Goal: Task Accomplishment & Management: Manage account settings

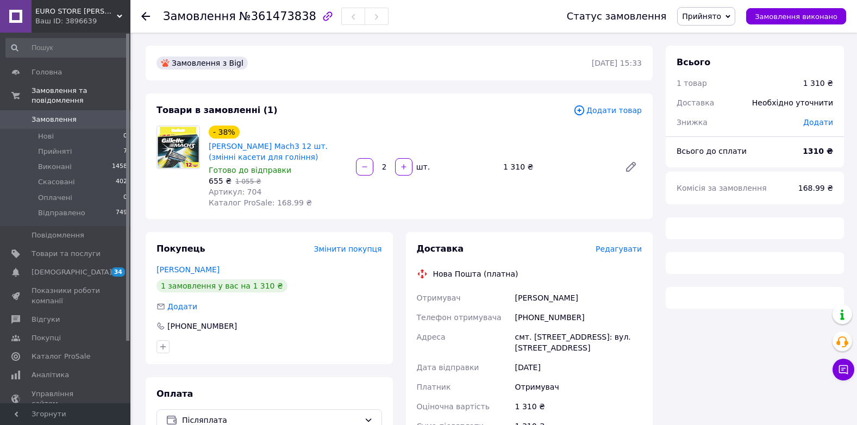
click at [275, 16] on span "№361473838" at bounding box center [277, 16] width 77 height 13
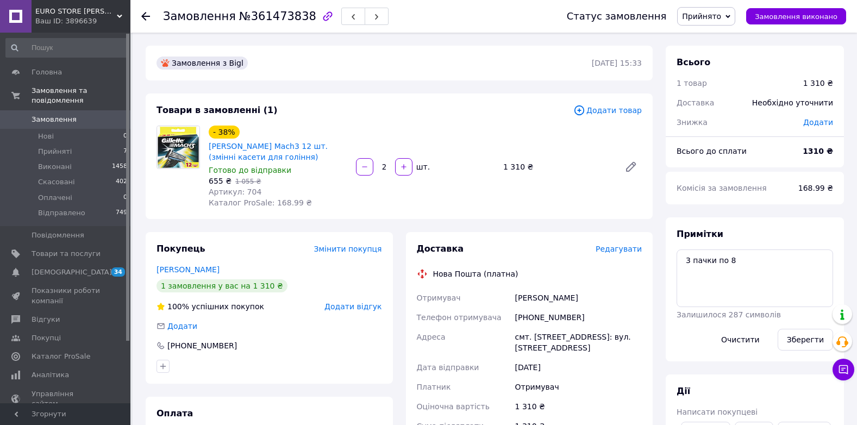
click at [275, 16] on span "№361473838" at bounding box center [277, 16] width 77 height 13
copy span "361473838"
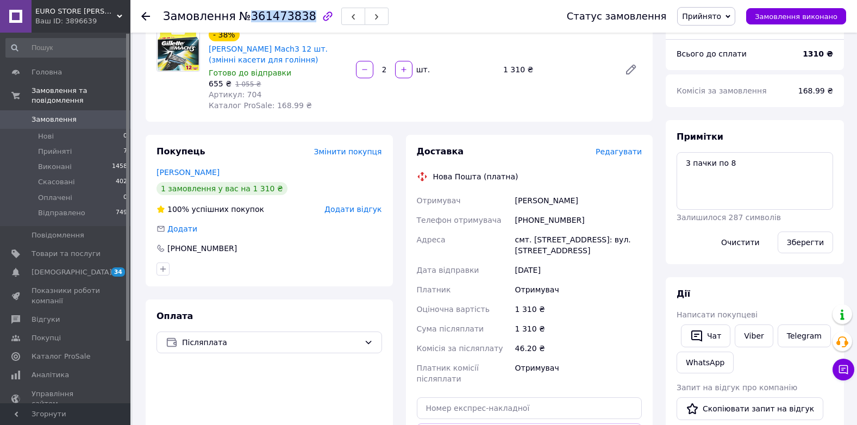
scroll to position [163, 0]
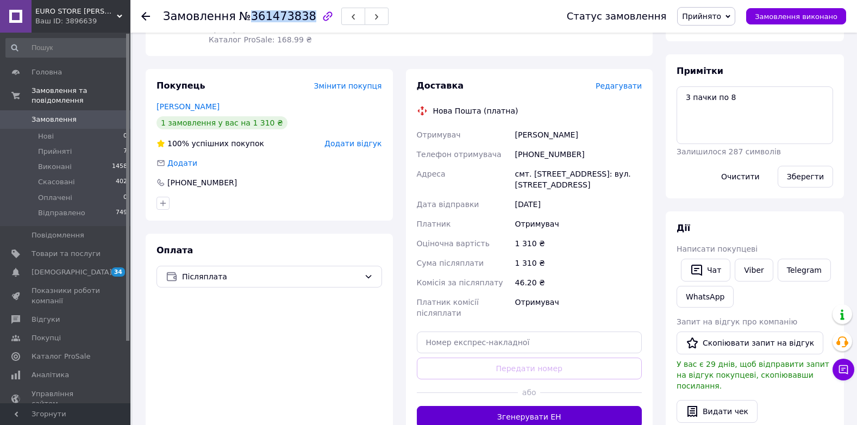
click at [507, 406] on button "Згенерувати ЕН" at bounding box center [529, 417] width 225 height 22
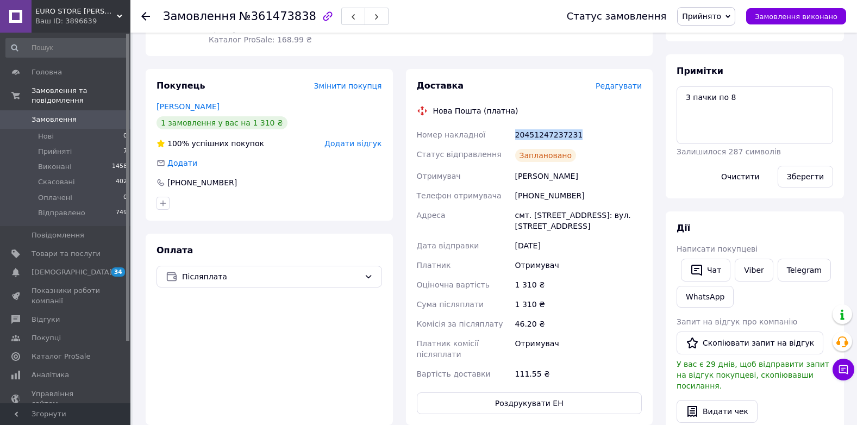
drag, startPoint x: 512, startPoint y: 136, endPoint x: 584, endPoint y: 136, distance: 72.8
click at [584, 136] on div "Номер накладної 20451247237231 Статус відправлення Заплановано Отримувач Кухарч…" at bounding box center [529, 254] width 230 height 259
copy div "Номер накладної 20451247237231"
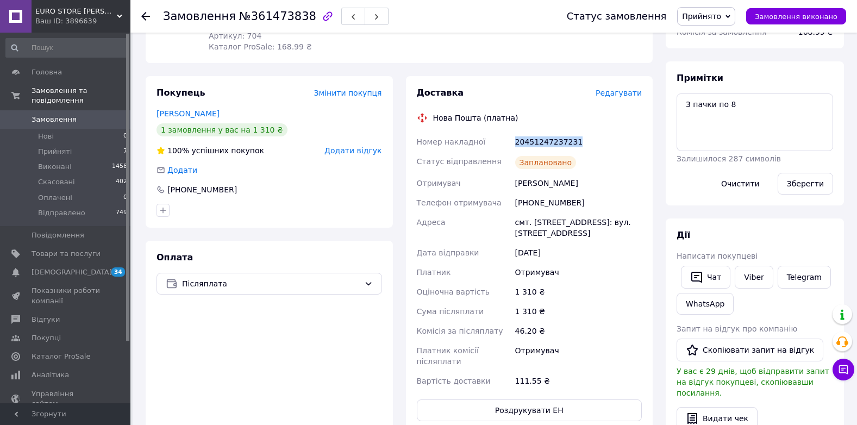
scroll to position [217, 0]
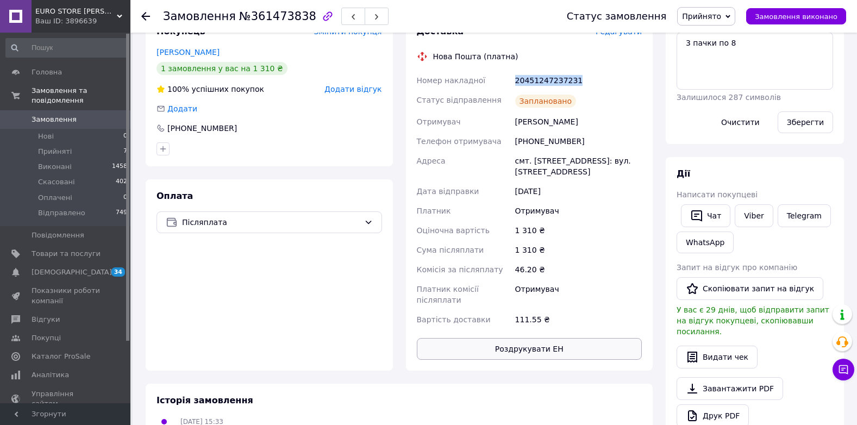
click at [516, 338] on button "Роздрукувати ЕН" at bounding box center [529, 349] width 225 height 22
drag, startPoint x: 809, startPoint y: 74, endPoint x: 800, endPoint y: 77, distance: 9.8
click at [809, 73] on textarea "3 пачки по 8" at bounding box center [754, 61] width 156 height 58
drag, startPoint x: 715, startPoint y: 18, endPoint x: 712, endPoint y: 35, distance: 16.6
click at [715, 18] on span "Прийнято" at bounding box center [701, 16] width 39 height 9
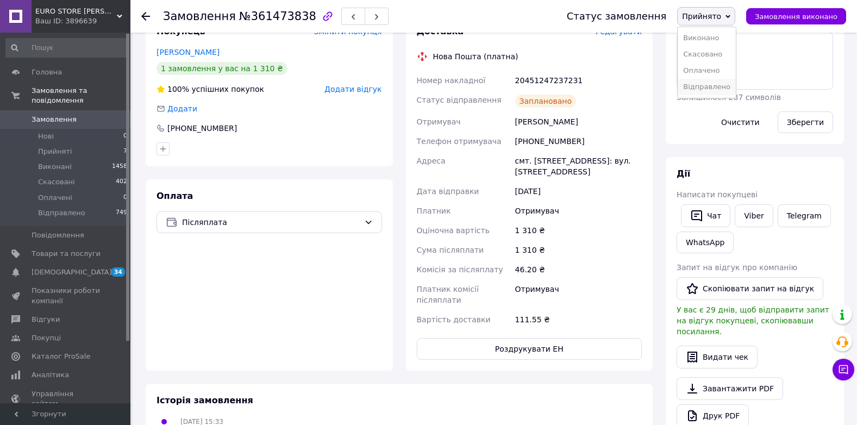
click at [725, 85] on li "Відправлено" at bounding box center [706, 87] width 58 height 16
click at [74, 144] on li "Прийняті 7" at bounding box center [67, 151] width 134 height 15
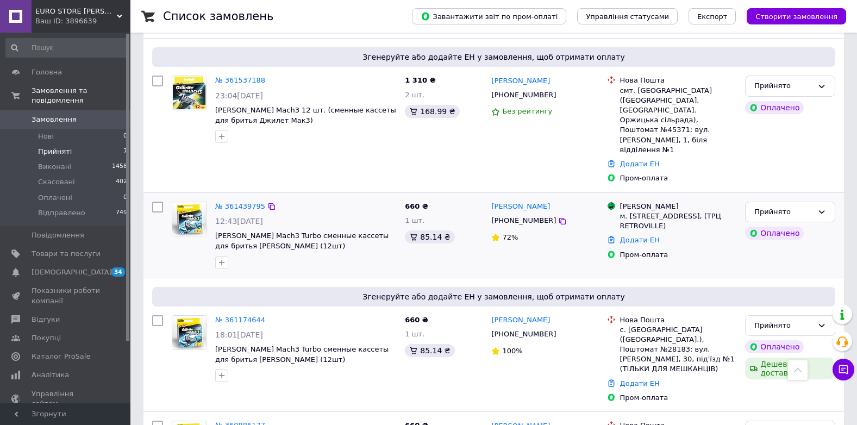
scroll to position [330, 0]
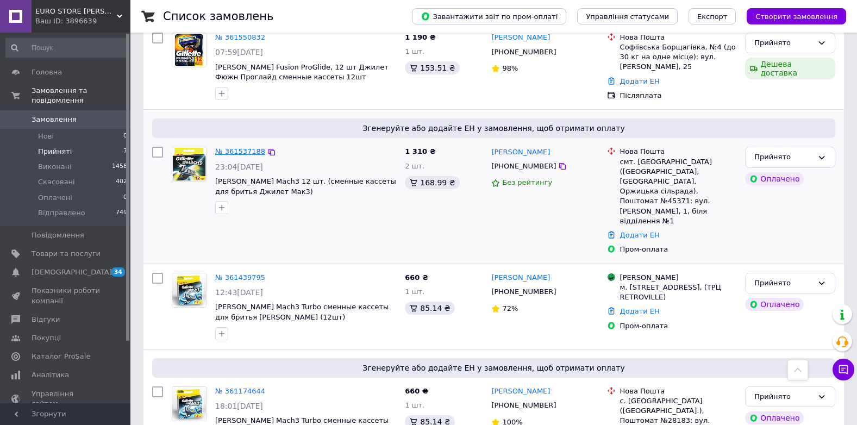
click at [238, 147] on link "№ 361537188" at bounding box center [240, 151] width 50 height 8
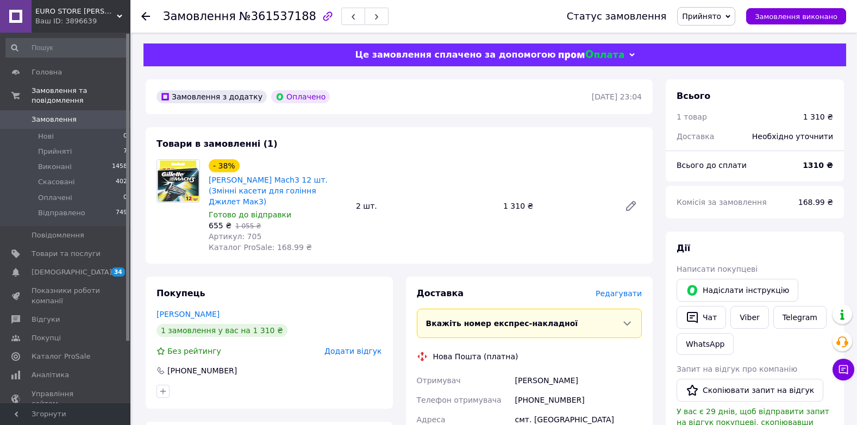
click at [277, 18] on span "№361537188" at bounding box center [277, 16] width 77 height 13
copy span "361537188"
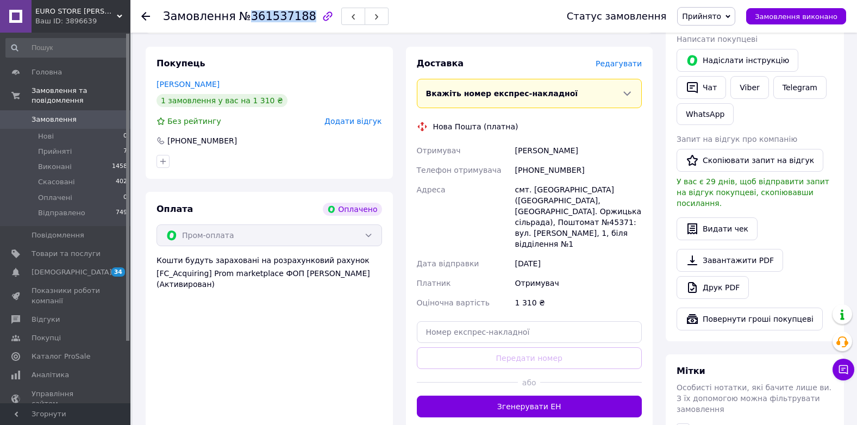
scroll to position [235, 0]
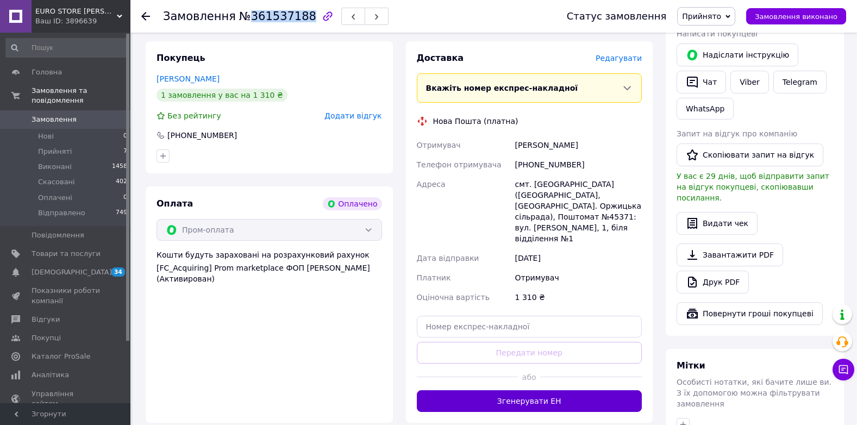
click at [582, 390] on button "Згенерувати ЕН" at bounding box center [529, 401] width 225 height 22
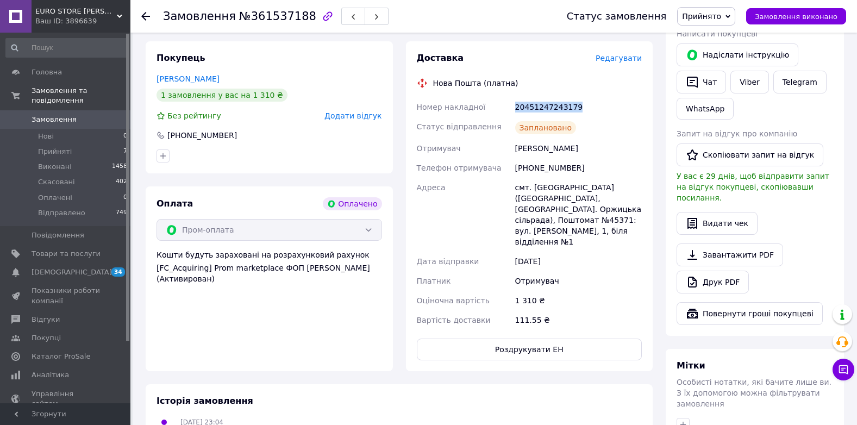
drag, startPoint x: 516, startPoint y: 98, endPoint x: 574, endPoint y: 97, distance: 58.1
click at [574, 97] on div "20451247243179" at bounding box center [578, 107] width 131 height 20
copy div "20451247243179"
click at [552, 338] on button "Роздрукувати ЕН" at bounding box center [529, 349] width 225 height 22
click at [819, 49] on div "Надіслати інструкцію   Чат Viber Telegram WhatsApp" at bounding box center [754, 81] width 161 height 80
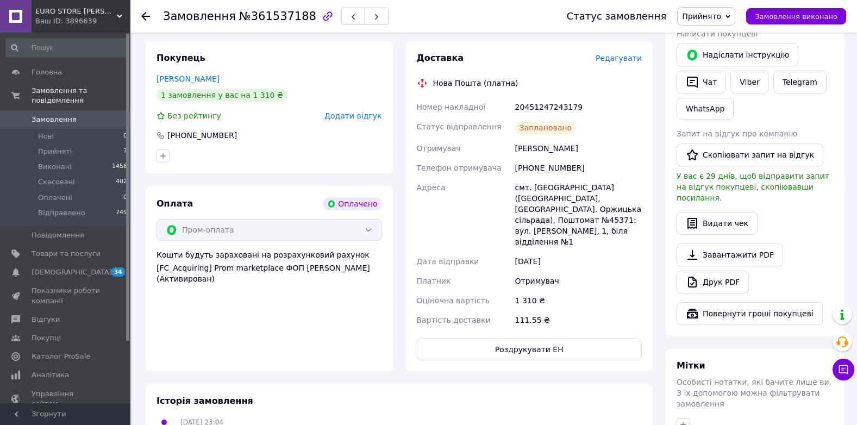
click at [705, 19] on span "Прийнято" at bounding box center [701, 16] width 39 height 9
click at [704, 87] on li "Відправлено" at bounding box center [706, 87] width 58 height 16
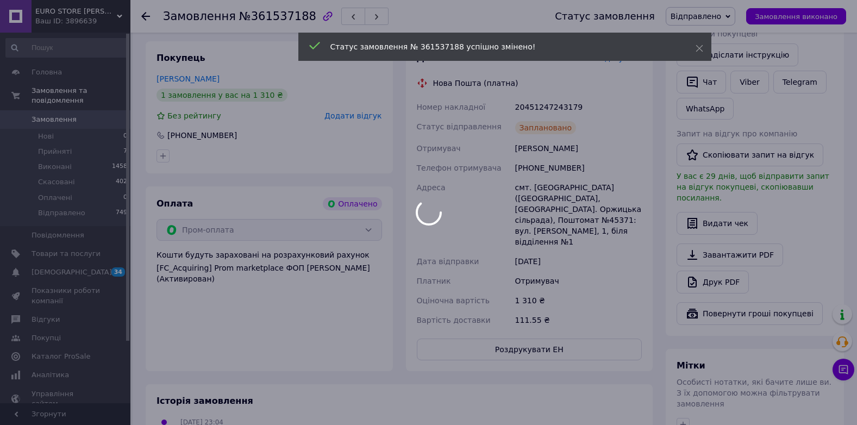
scroll to position [72, 0]
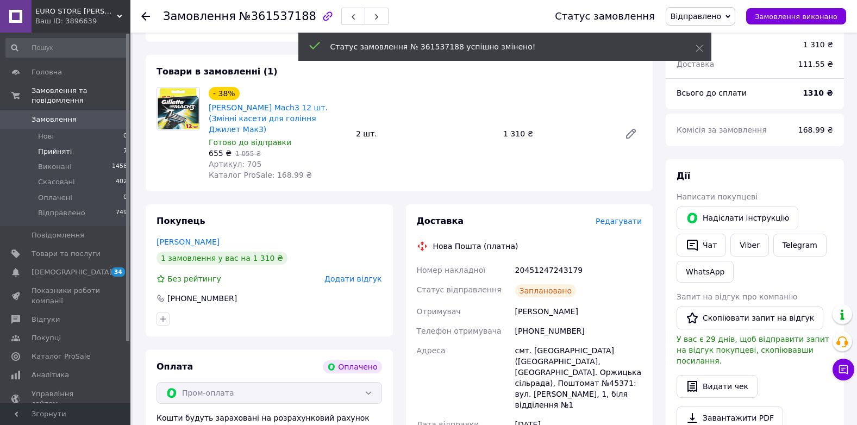
click at [71, 144] on li "Прийняті 7" at bounding box center [67, 151] width 134 height 15
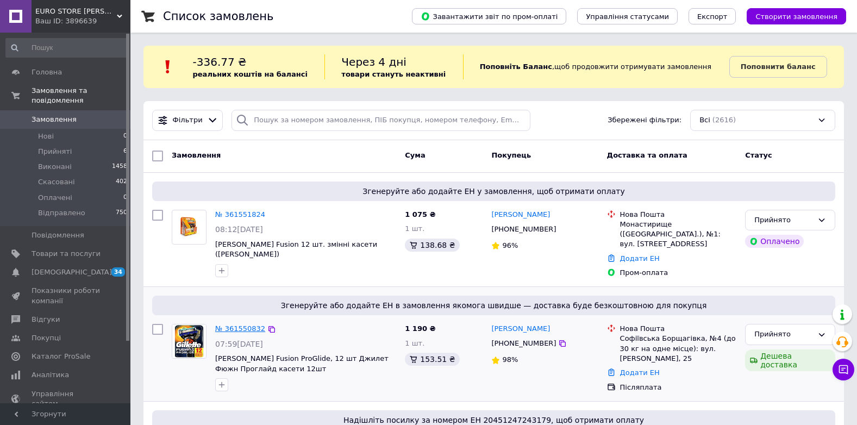
click at [231, 324] on link "№ 361550832" at bounding box center [240, 328] width 50 height 8
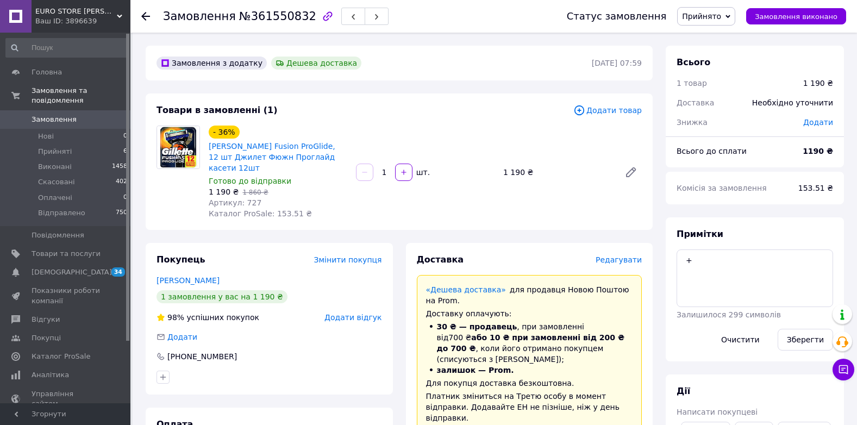
click at [277, 26] on div "Замовлення №361550832" at bounding box center [354, 16] width 382 height 33
click at [278, 16] on span "№361550832" at bounding box center [277, 16] width 77 height 13
copy span "361550832"
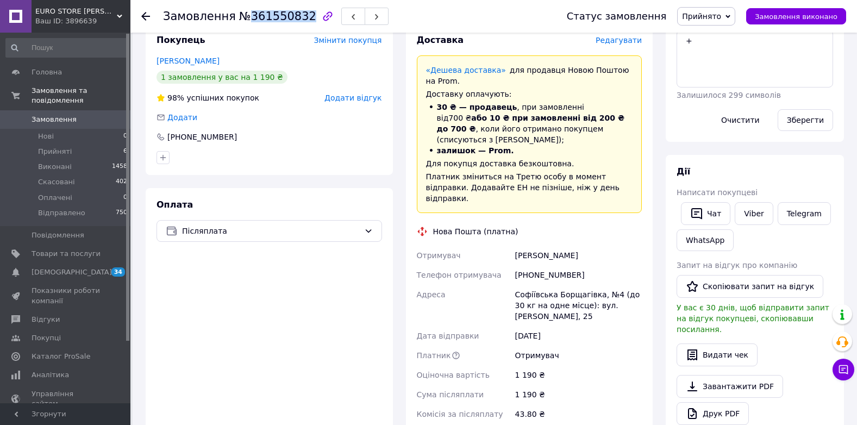
scroll to position [326, 0]
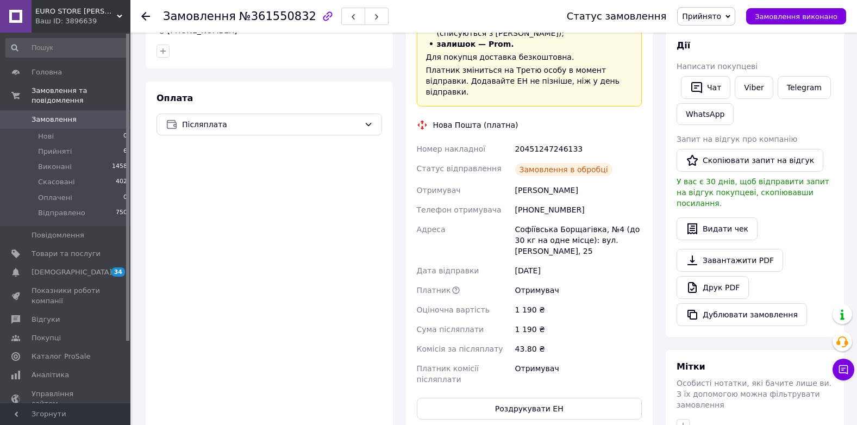
click at [536, 139] on div "20451247246133" at bounding box center [578, 149] width 131 height 20
copy div "20451247246133"
click at [548, 398] on button "Роздрукувати ЕН" at bounding box center [529, 409] width 225 height 22
click at [841, 67] on div "Дії Написати покупцеві   Чат Viber Telegram WhatsApp Запит на відгук про компан…" at bounding box center [754, 183] width 178 height 308
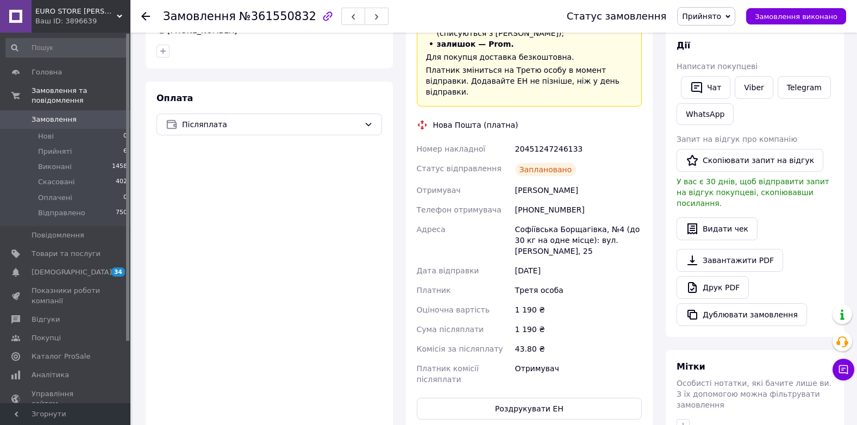
click at [713, 18] on span "Прийнято" at bounding box center [701, 16] width 39 height 9
click at [721, 89] on li "Відправлено" at bounding box center [706, 87] width 58 height 16
click at [65, 147] on span "Прийняті" at bounding box center [55, 152] width 34 height 10
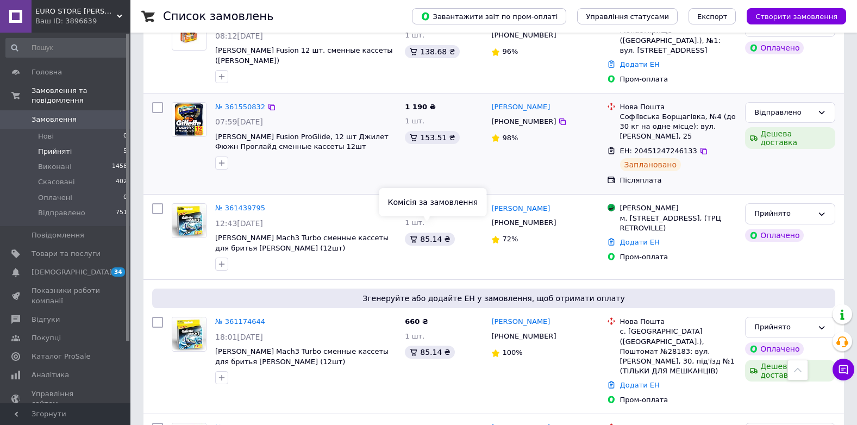
scroll to position [109, 0]
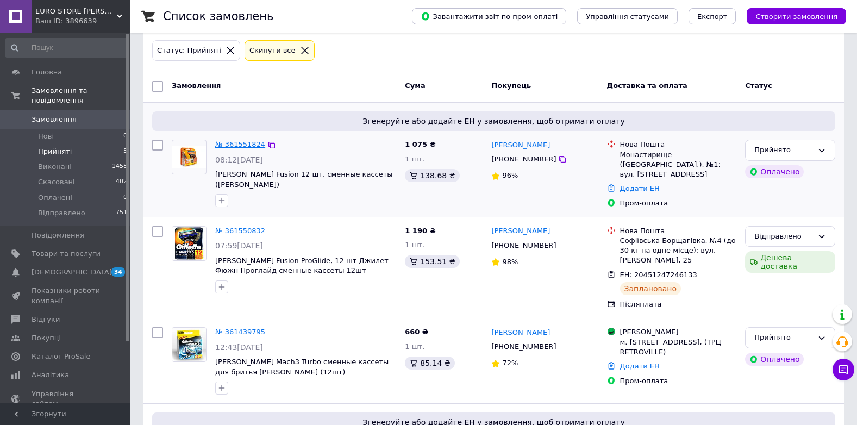
click at [230, 146] on link "№ 361551824" at bounding box center [240, 144] width 50 height 8
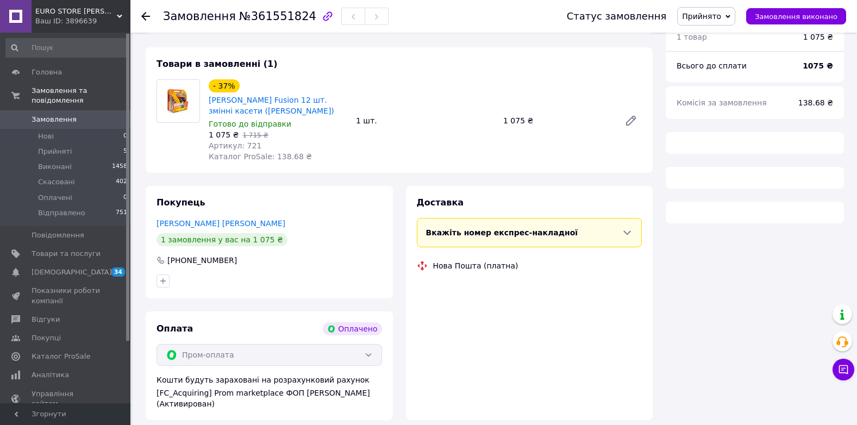
scroll to position [109, 0]
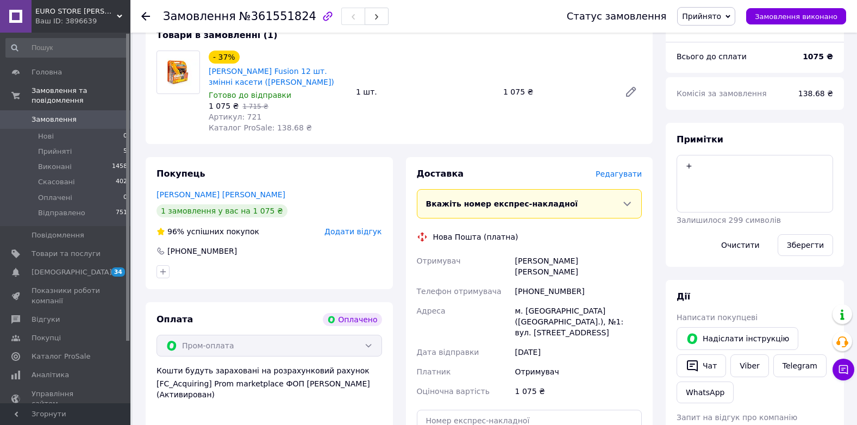
click at [272, 20] on span "№361551824" at bounding box center [277, 16] width 77 height 13
click at [272, 18] on span "№361551824" at bounding box center [277, 16] width 77 height 13
click at [274, 17] on span "№361551824" at bounding box center [277, 16] width 77 height 13
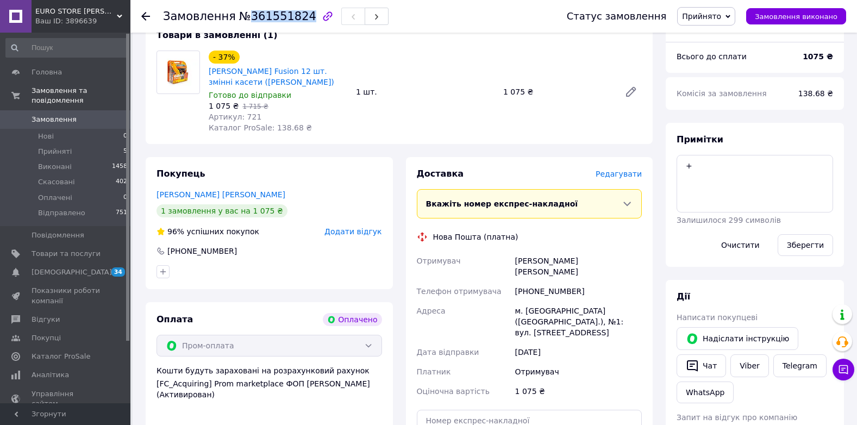
click at [274, 17] on span "№361551824" at bounding box center [277, 16] width 77 height 13
copy span "361551824"
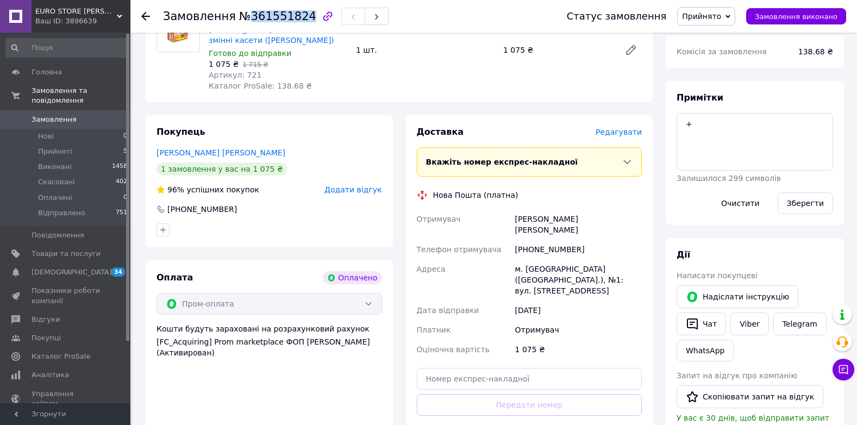
scroll to position [217, 0]
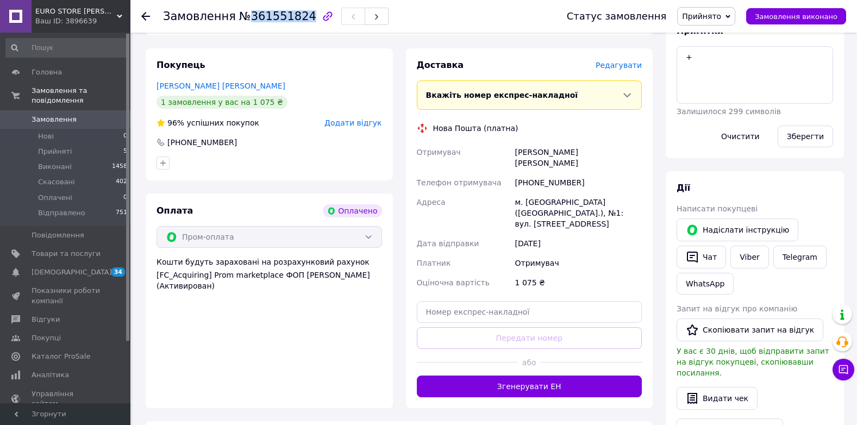
click at [528, 375] on button "Згенерувати ЕН" at bounding box center [529, 386] width 225 height 22
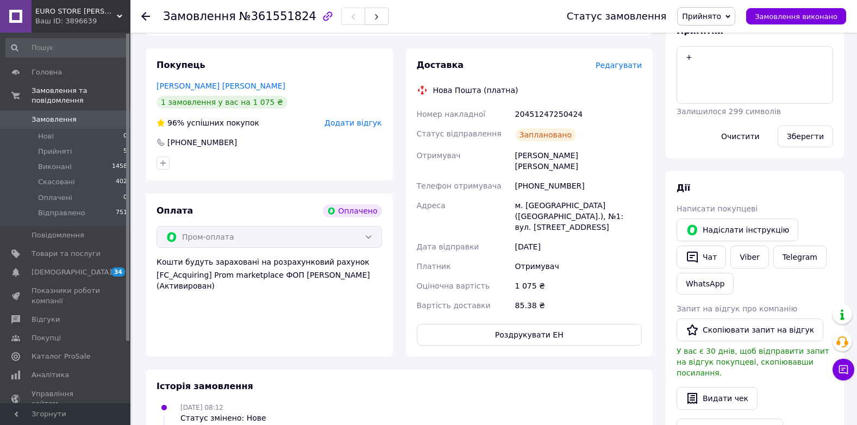
click at [541, 116] on div "20451247250424" at bounding box center [578, 114] width 131 height 20
copy div "20451247250424"
click at [577, 324] on button "Роздрукувати ЕН" at bounding box center [529, 335] width 225 height 22
click at [803, 84] on textarea "+" at bounding box center [754, 75] width 156 height 58
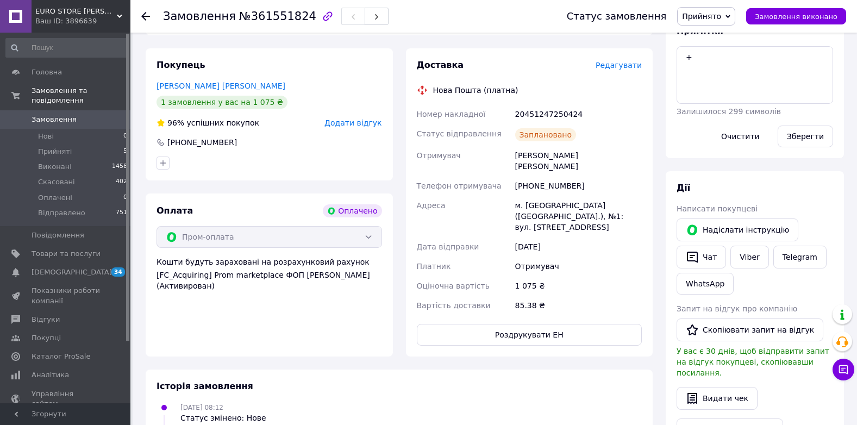
click at [721, 18] on span "Прийнято" at bounding box center [701, 16] width 39 height 9
click at [726, 90] on li "Відправлено" at bounding box center [706, 87] width 58 height 16
click at [80, 144] on li "Прийняті 5" at bounding box center [67, 151] width 134 height 15
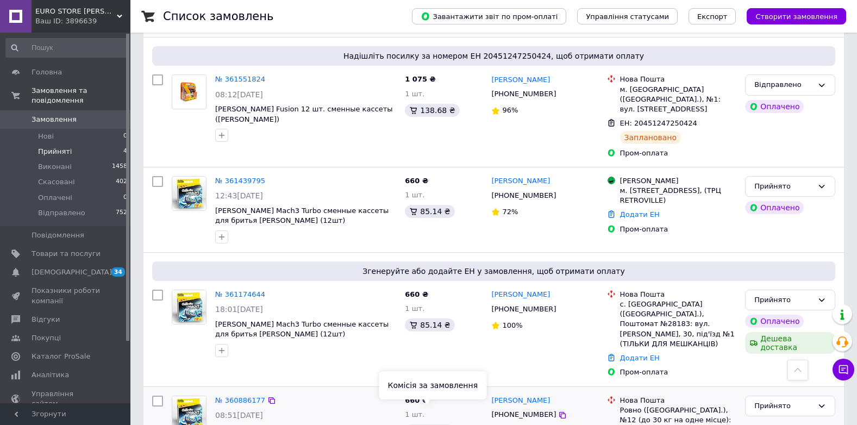
scroll to position [161, 0]
